Goal: Task Accomplishment & Management: Use online tool/utility

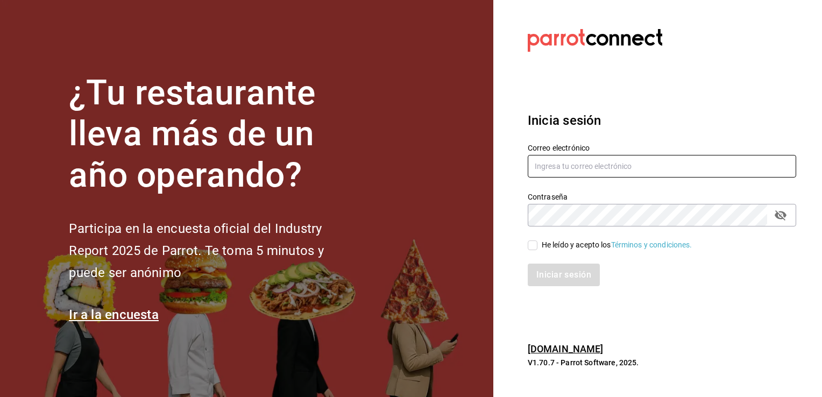
click at [580, 164] on input "text" at bounding box center [662, 166] width 268 height 23
type input "m"
click at [580, 164] on input "text" at bounding box center [662, 166] width 268 height 23
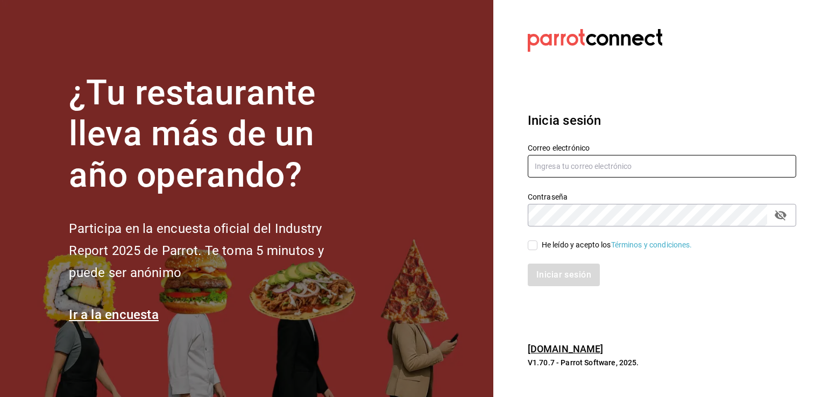
click at [580, 164] on input "text" at bounding box center [662, 166] width 268 height 23
type input "M"
type input "marioayala2567@gmail.com"
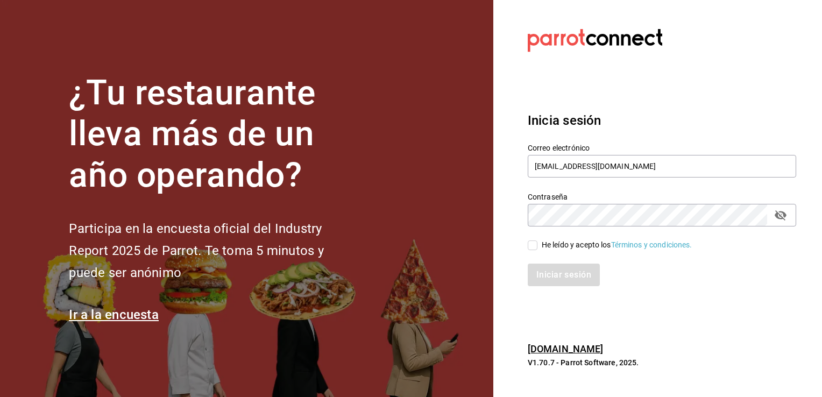
click at [537, 242] on span "He leído y acepto los Términos y condiciones." at bounding box center [614, 244] width 155 height 11
click at [537, 242] on input "He leído y acepto los Términos y condiciones." at bounding box center [533, 245] width 10 height 10
checkbox input "true"
click at [549, 280] on button "Iniciar sesión" at bounding box center [564, 275] width 73 height 23
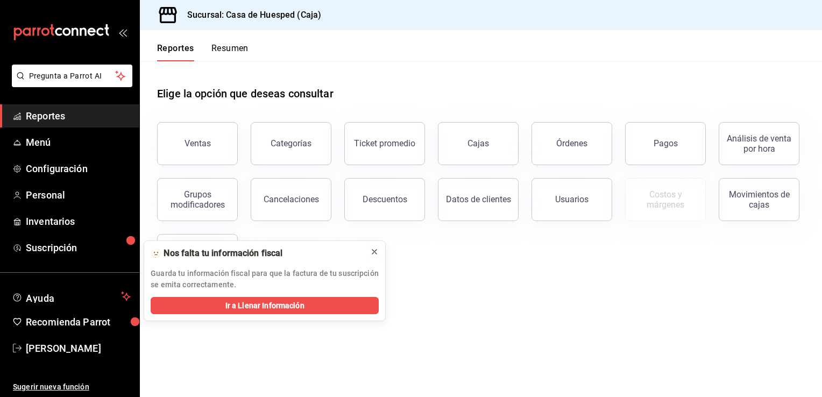
click at [371, 247] on icon at bounding box center [374, 251] width 9 height 9
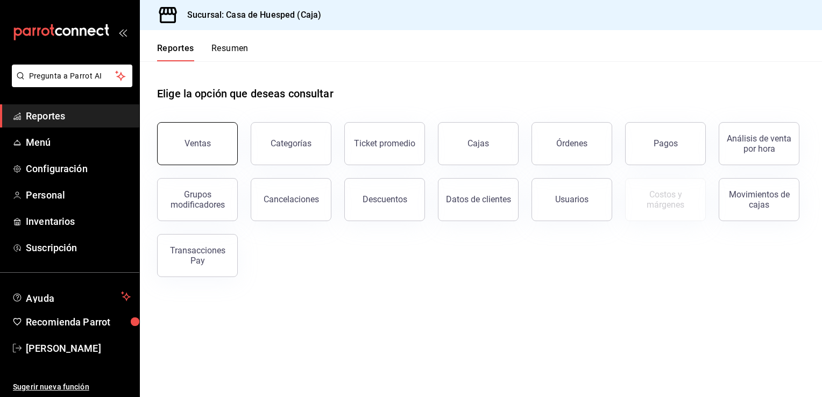
click at [230, 149] on button "Ventas" at bounding box center [197, 143] width 81 height 43
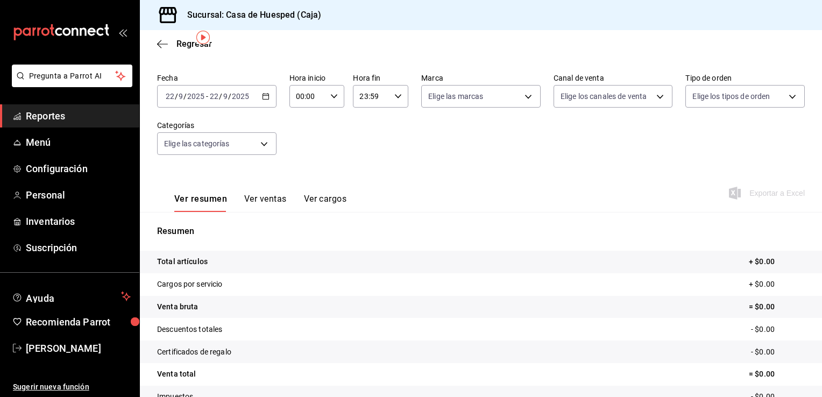
scroll to position [37, 0]
click at [265, 102] on div "[DATE] [DATE] - [DATE] [DATE]" at bounding box center [216, 97] width 119 height 23
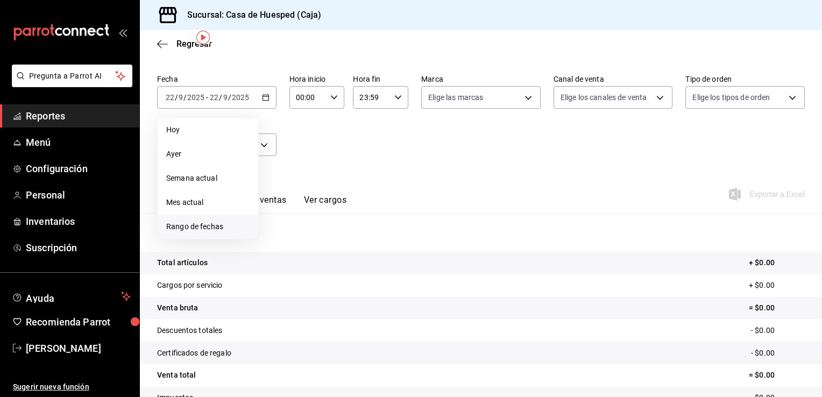
click at [204, 230] on span "Rango de fechas" at bounding box center [207, 226] width 83 height 11
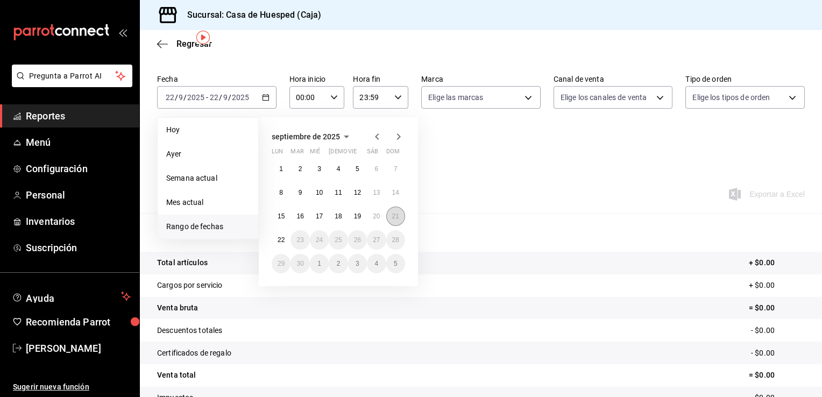
click at [398, 214] on abbr "21" at bounding box center [395, 216] width 7 height 8
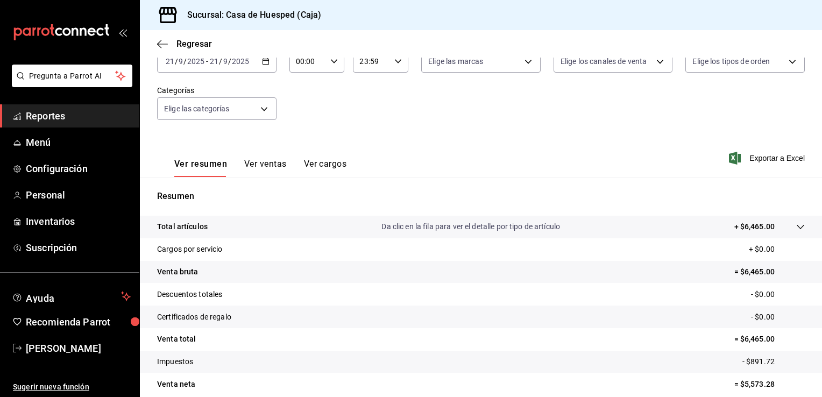
scroll to position [75, 0]
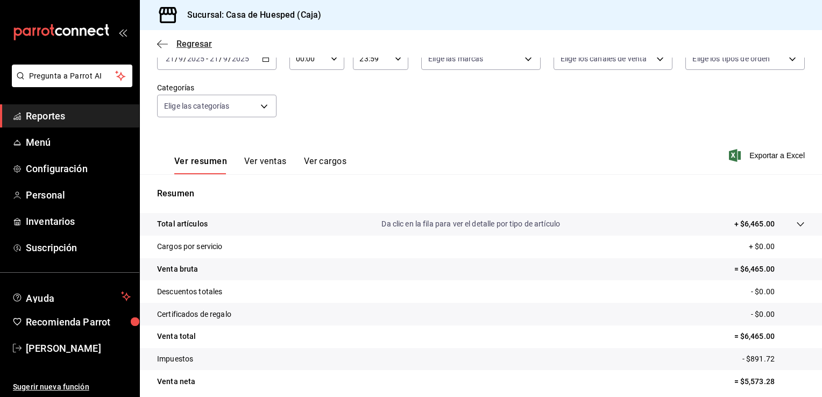
click at [163, 47] on icon "button" at bounding box center [162, 44] width 11 height 10
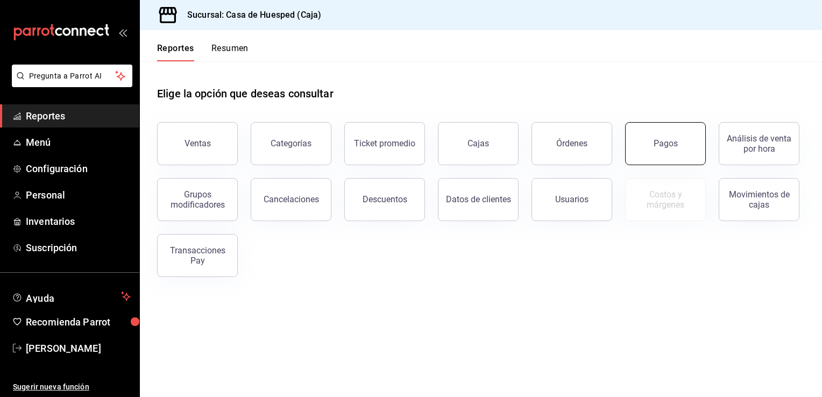
click at [639, 155] on button "Pagos" at bounding box center [665, 143] width 81 height 43
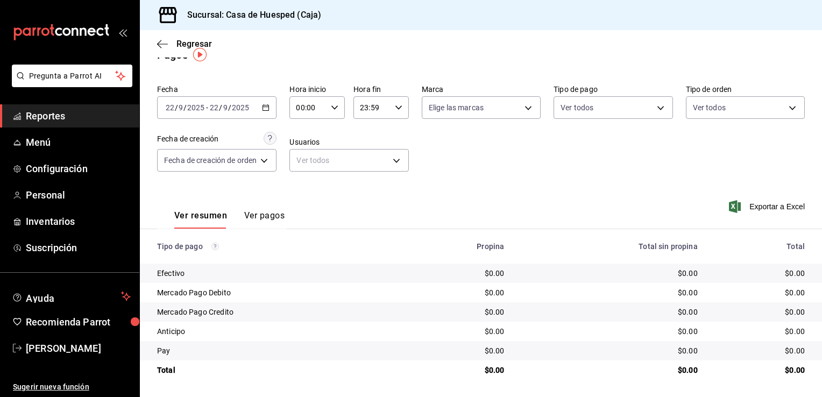
scroll to position [19, 0]
click at [269, 106] on icon "button" at bounding box center [266, 108] width 8 height 8
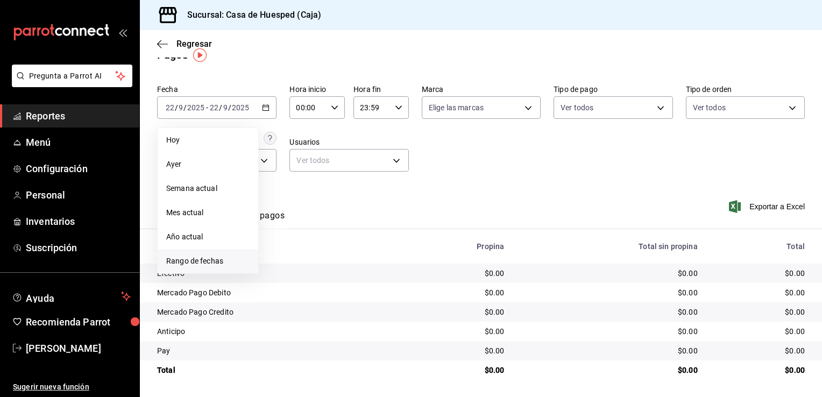
click at [191, 261] on span "Rango de fechas" at bounding box center [207, 260] width 83 height 11
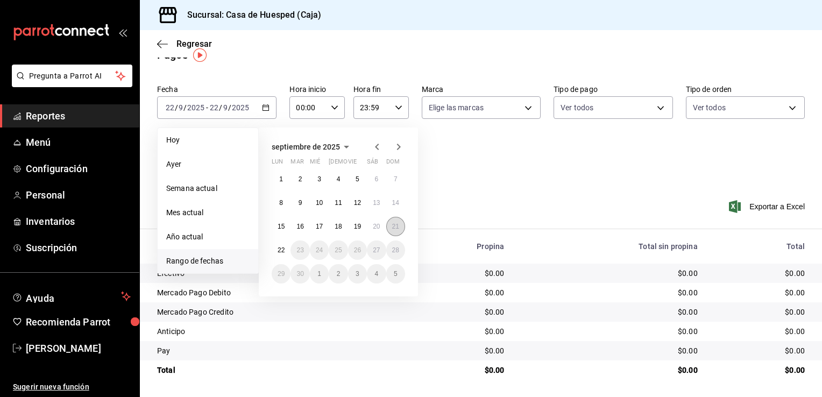
click at [392, 229] on abbr "21" at bounding box center [395, 227] width 7 height 8
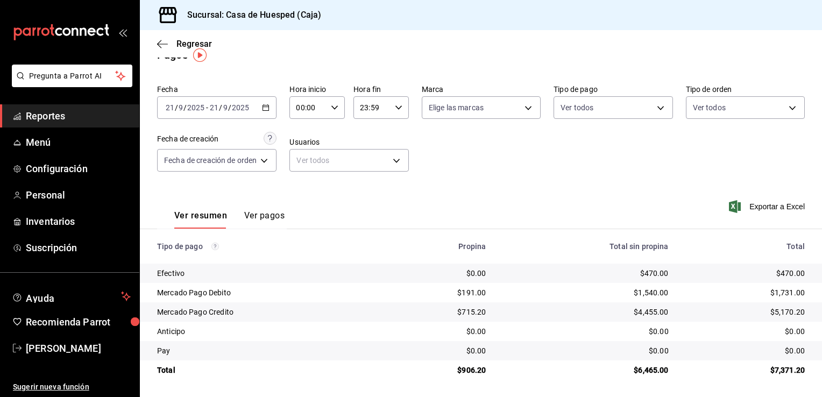
scroll to position [19, 0]
click at [274, 102] on div "[DATE] [DATE] - [DATE] [DATE]" at bounding box center [216, 107] width 119 height 23
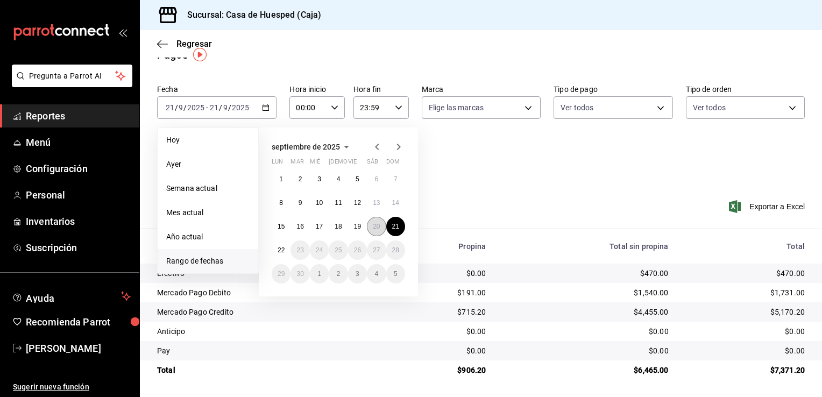
click at [375, 223] on abbr "20" at bounding box center [376, 227] width 7 height 8
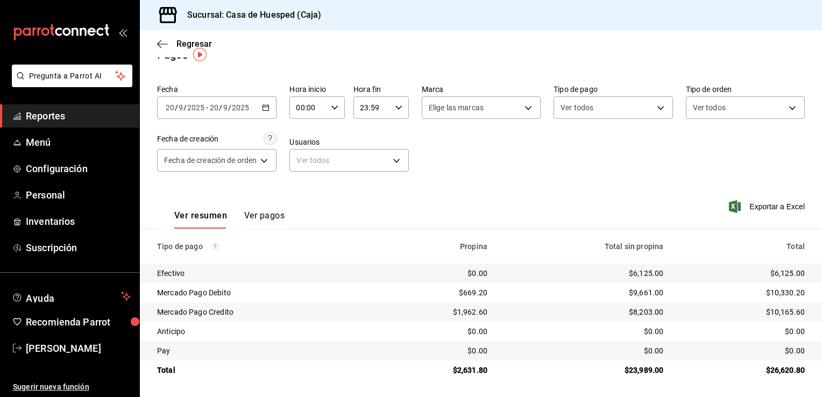
click at [271, 107] on div "[DATE] [DATE] - [DATE] [DATE]" at bounding box center [216, 107] width 119 height 23
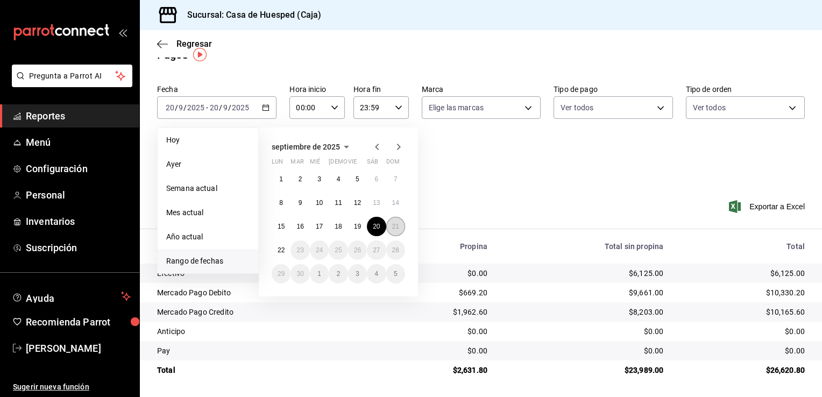
click at [395, 223] on abbr "21" at bounding box center [395, 227] width 7 height 8
